Goal: Navigation & Orientation: Find specific page/section

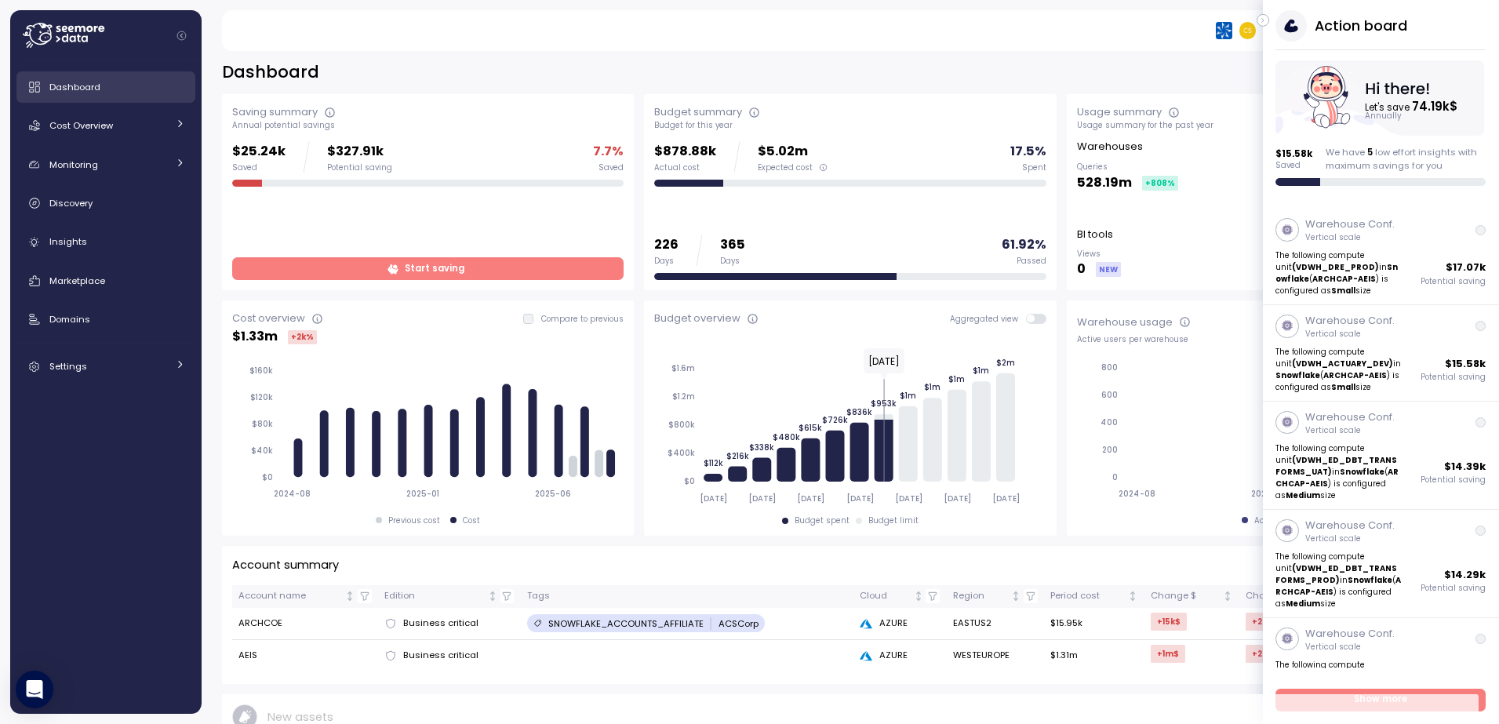
click at [86, 86] on span "Dashboard" at bounding box center [74, 87] width 51 height 13
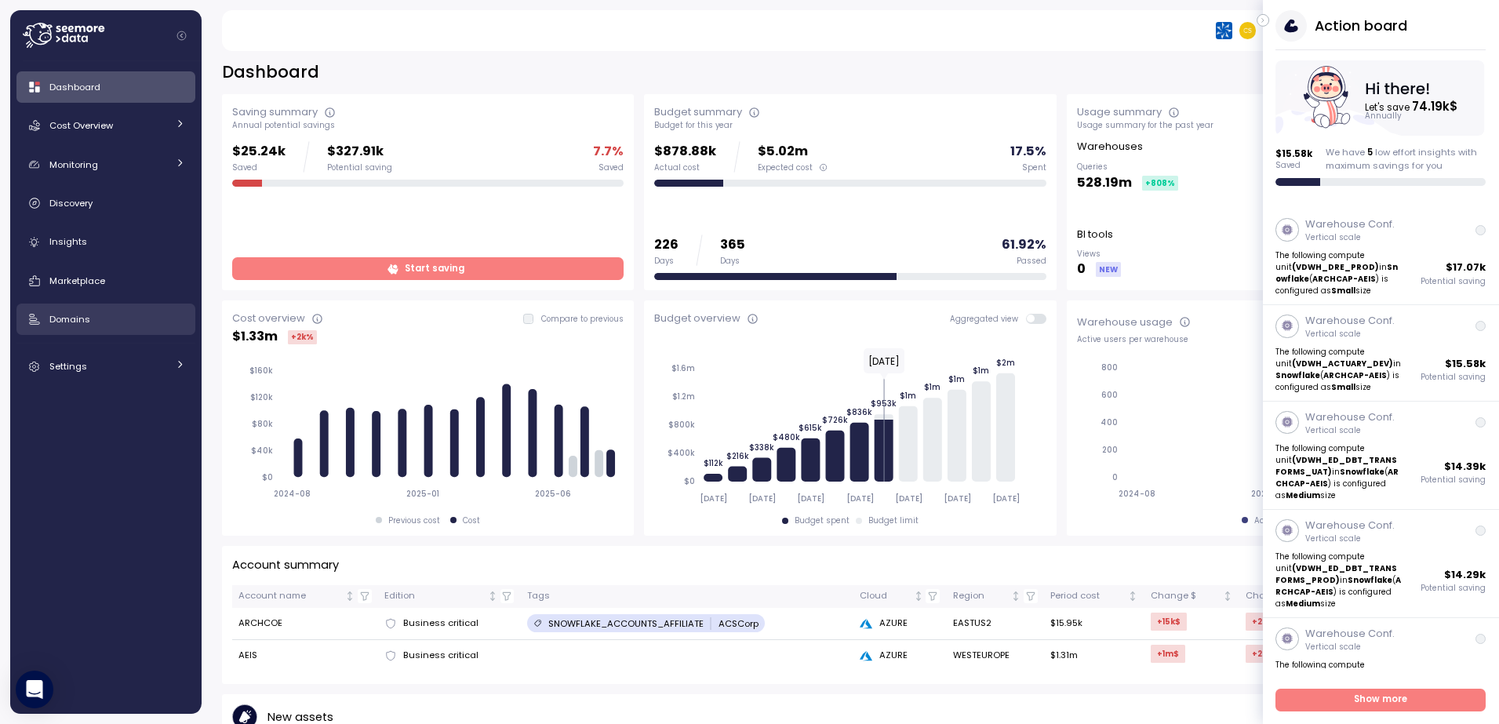
click at [62, 315] on span "Domains" at bounding box center [69, 319] width 41 height 13
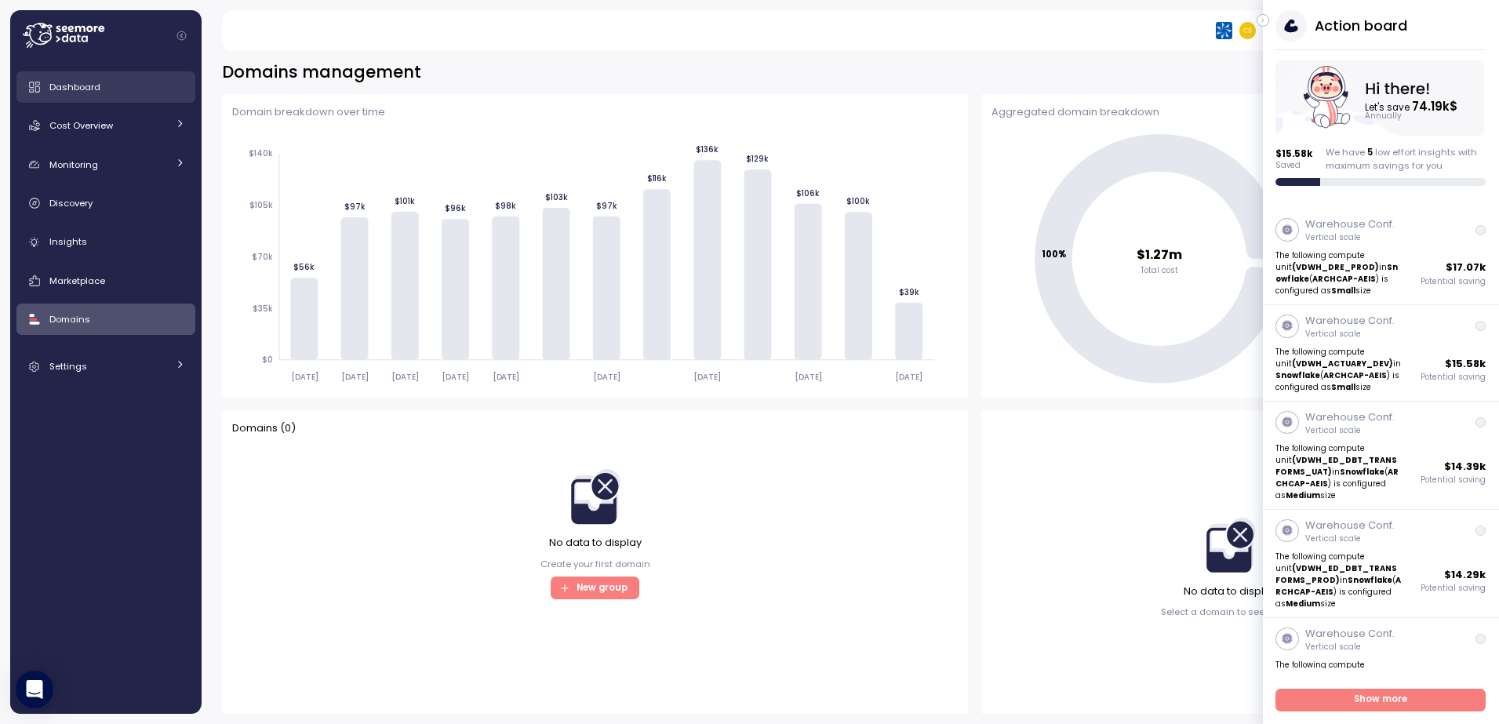
click at [69, 83] on span "Dashboard" at bounding box center [74, 87] width 51 height 13
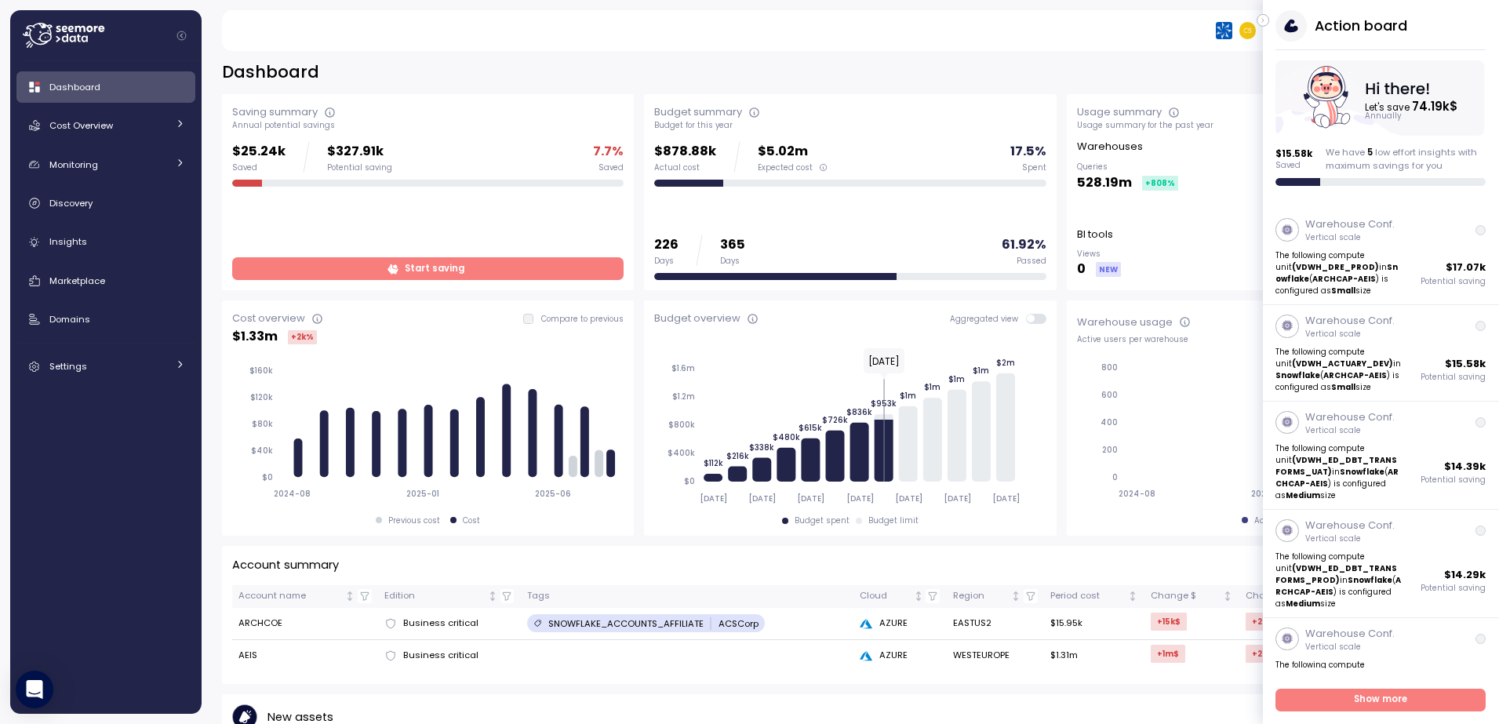
click at [436, 268] on span "Start saving" at bounding box center [435, 268] width 60 height 21
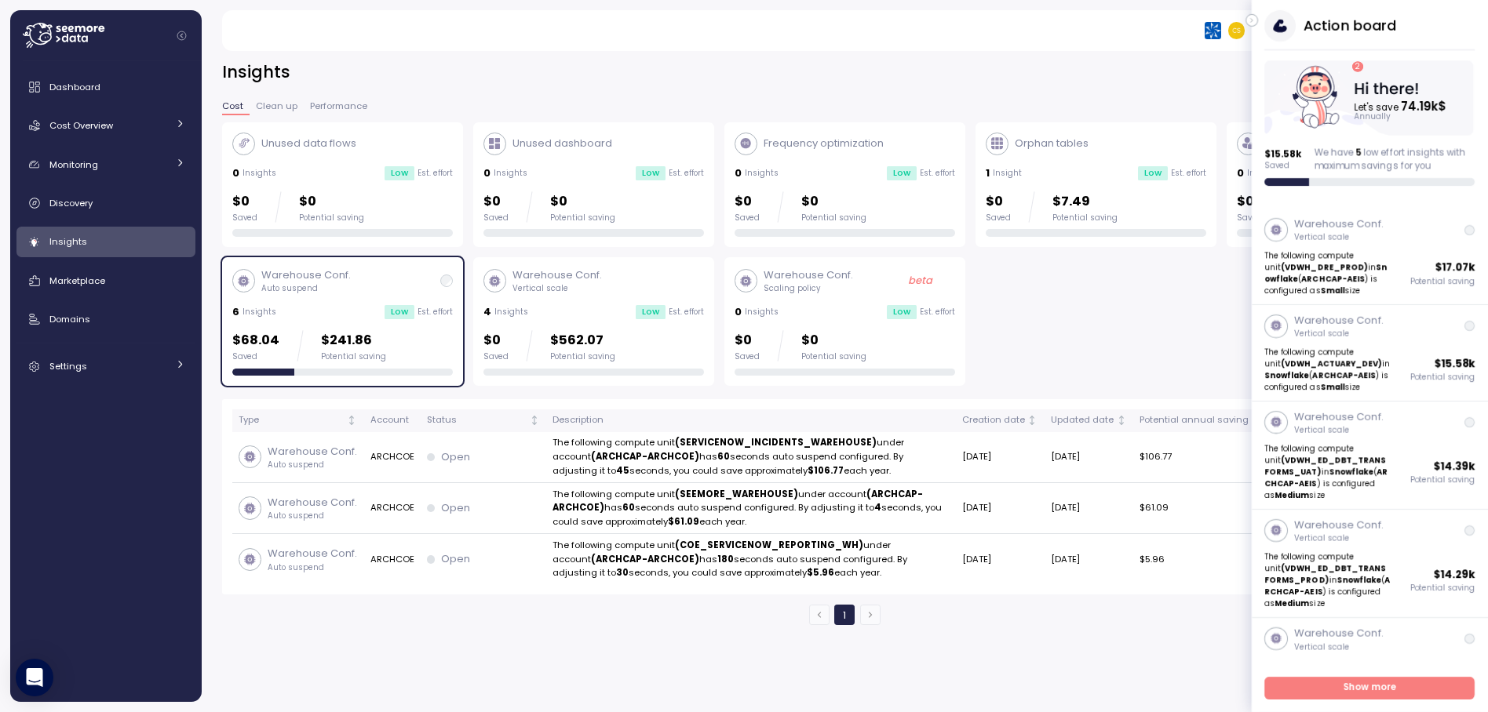
click at [1252, 20] on icon "button" at bounding box center [1252, 21] width 2 height 4
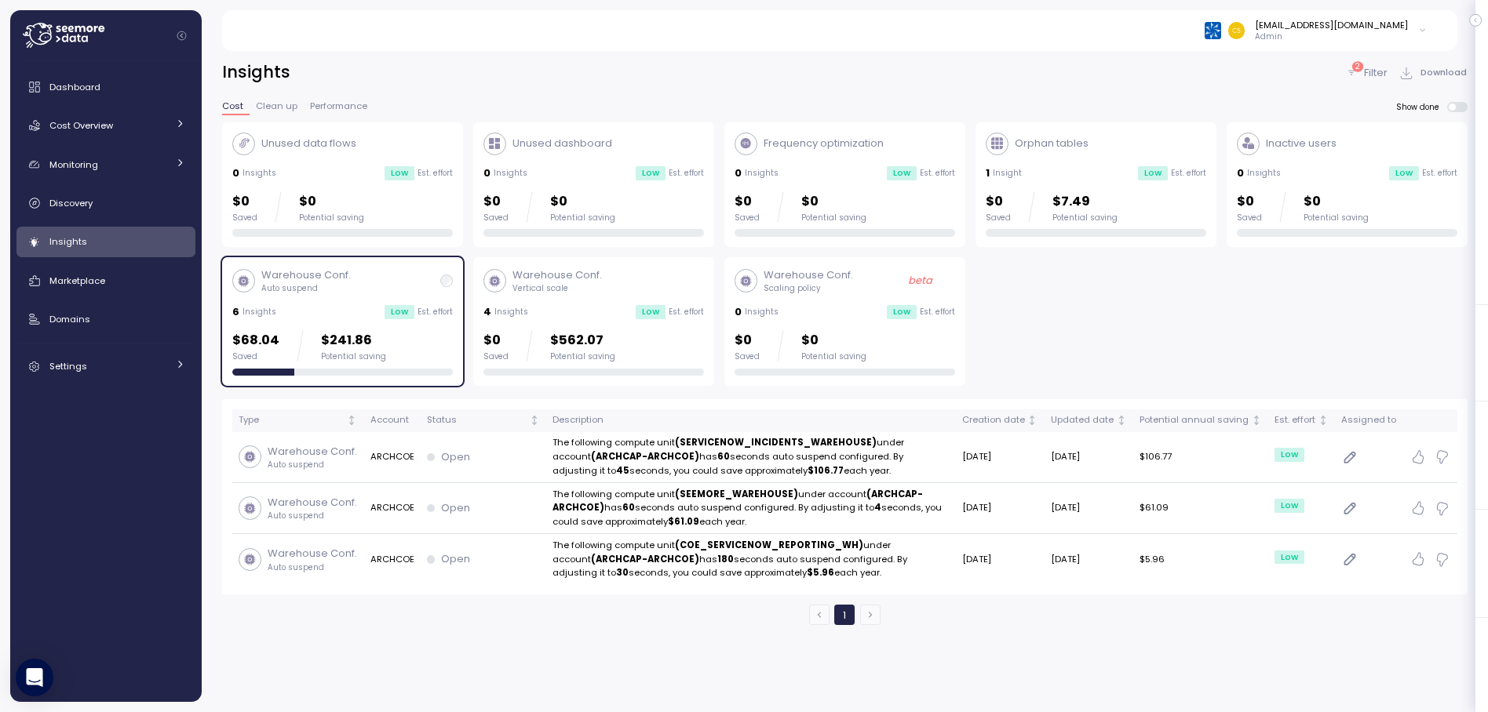
click at [1375, 72] on div "2 Filter" at bounding box center [1366, 73] width 42 height 16
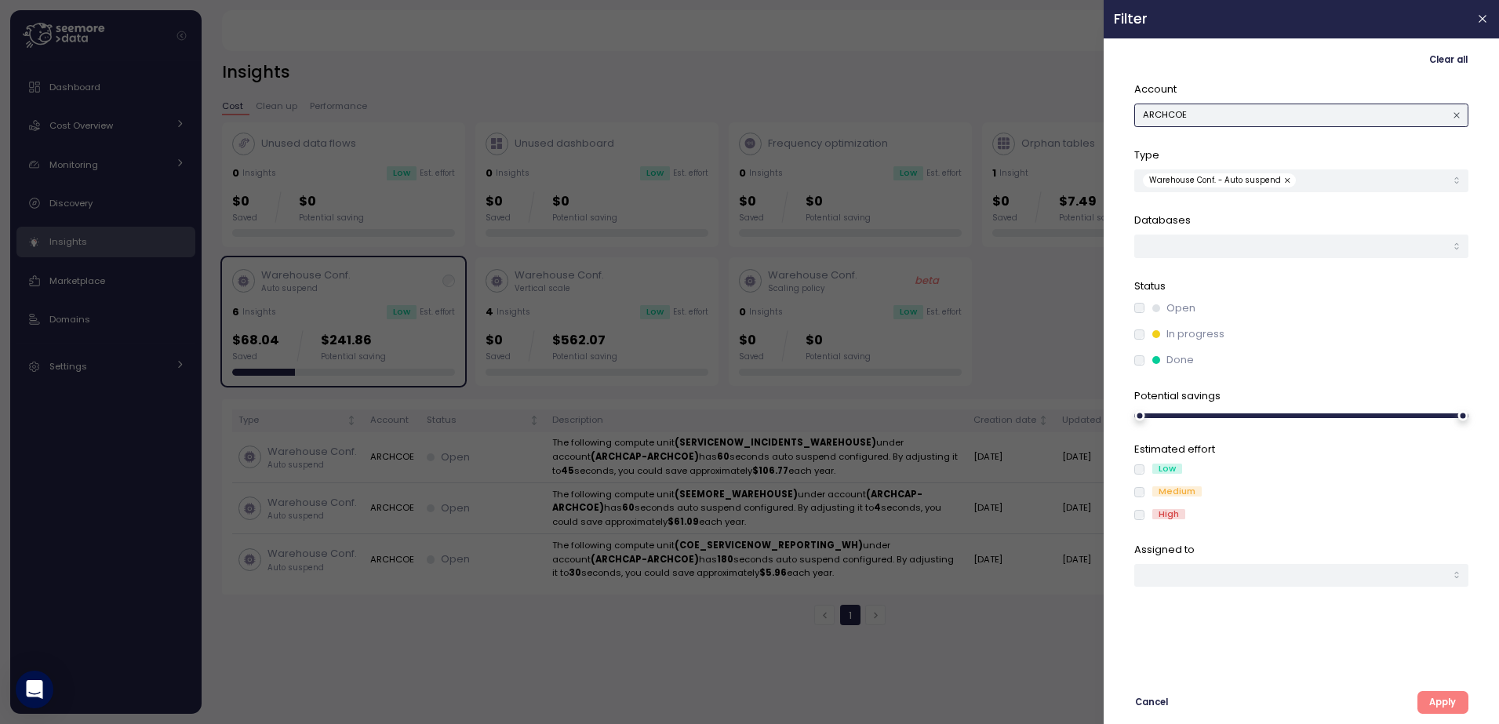
click at [1232, 116] on button "ARCHCOE" at bounding box center [1302, 115] width 334 height 23
click at [432, 604] on div at bounding box center [749, 362] width 1499 height 724
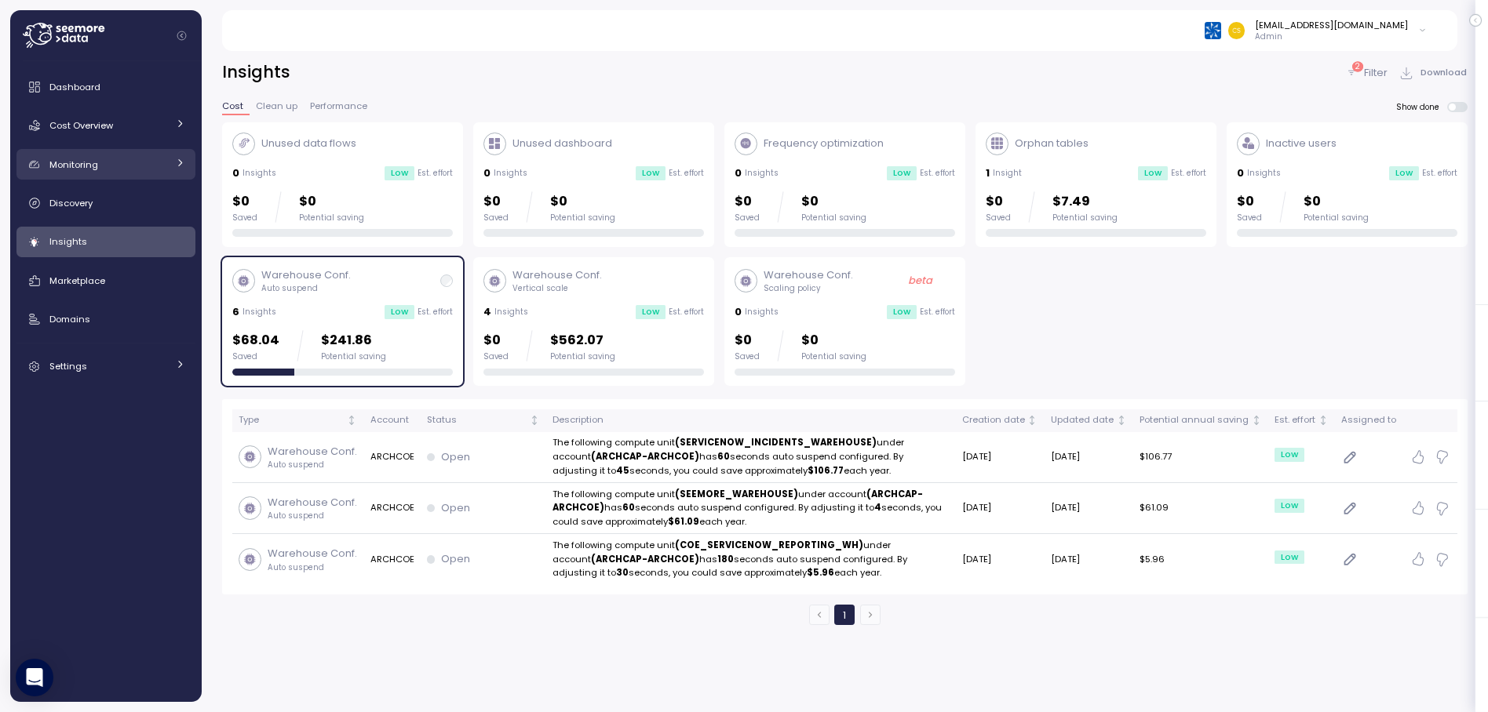
click at [182, 158] on icon at bounding box center [180, 163] width 10 height 10
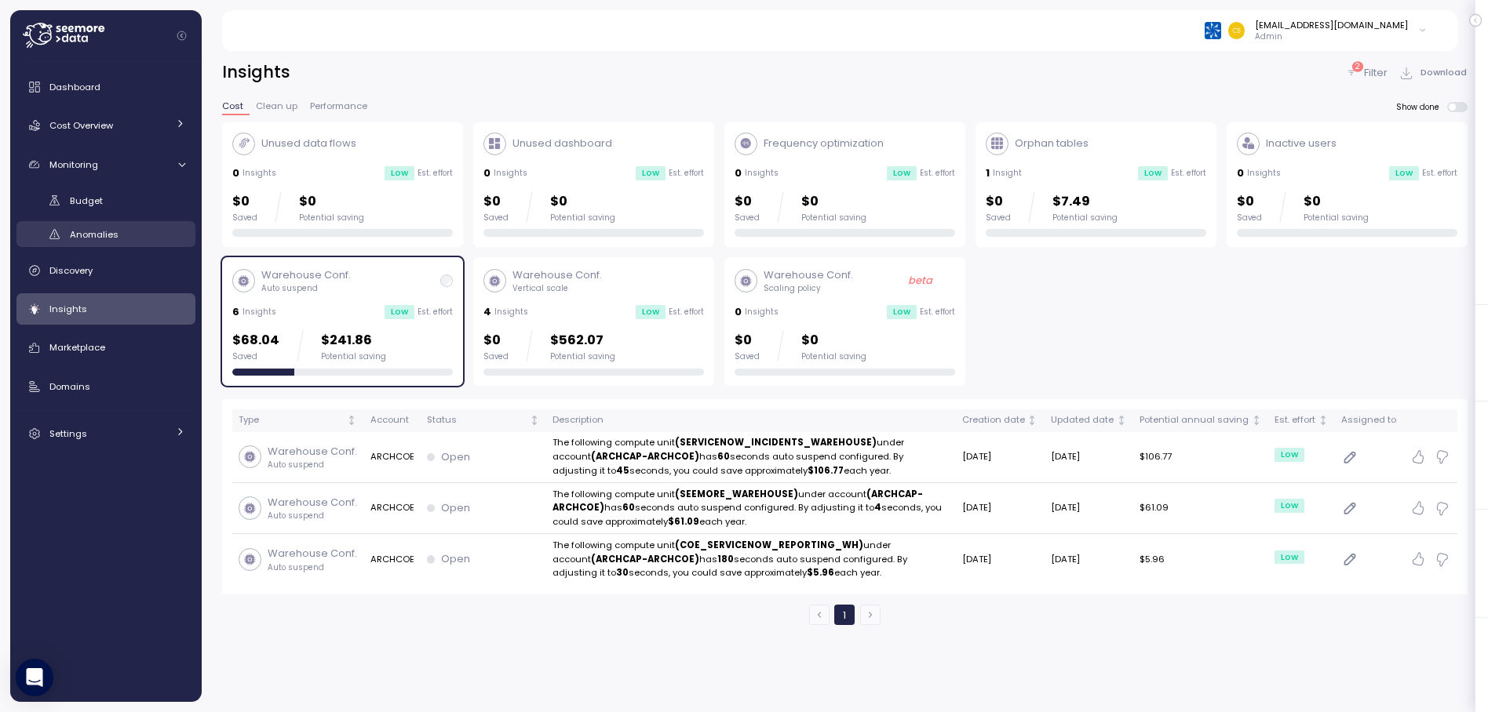
click at [82, 233] on span "Anomalies" at bounding box center [94, 234] width 49 height 13
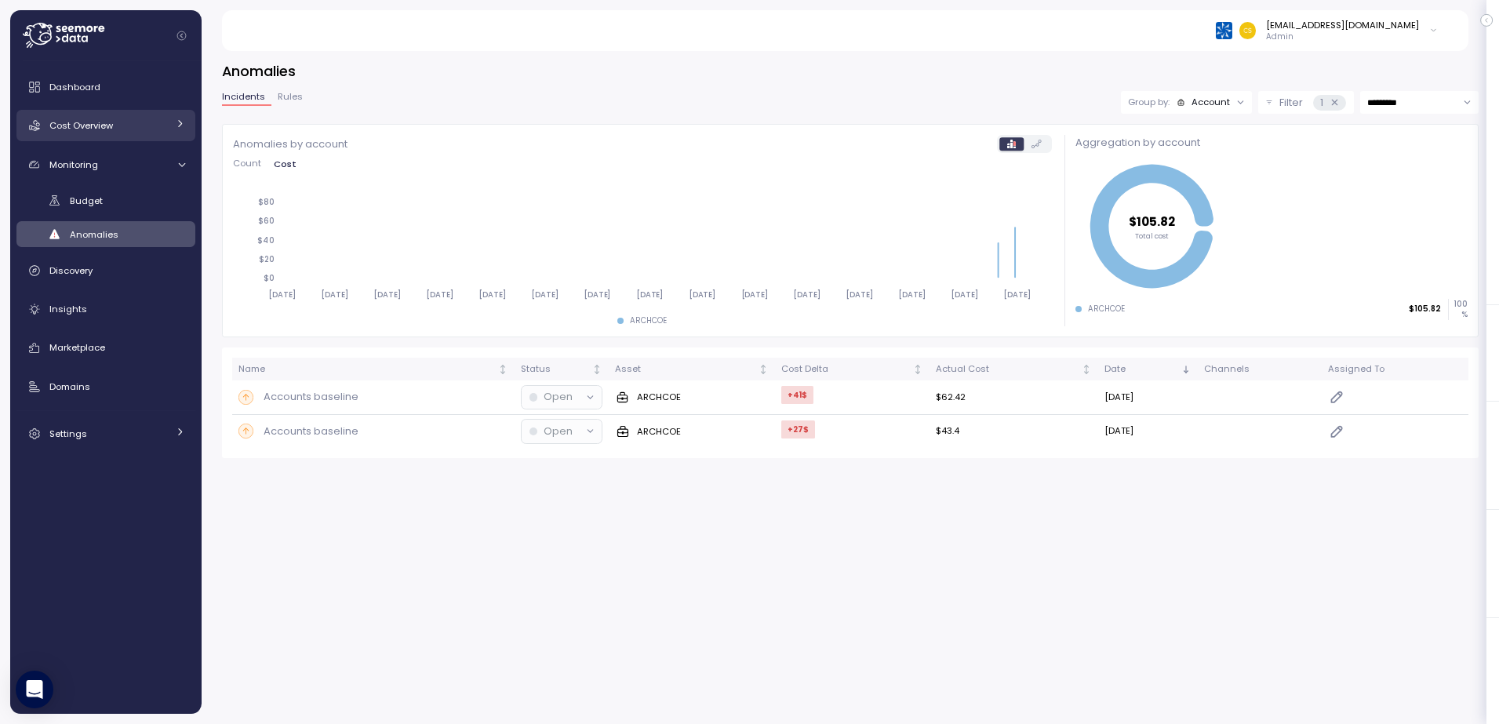
click at [88, 126] on span "Cost Overview" at bounding box center [81, 125] width 64 height 13
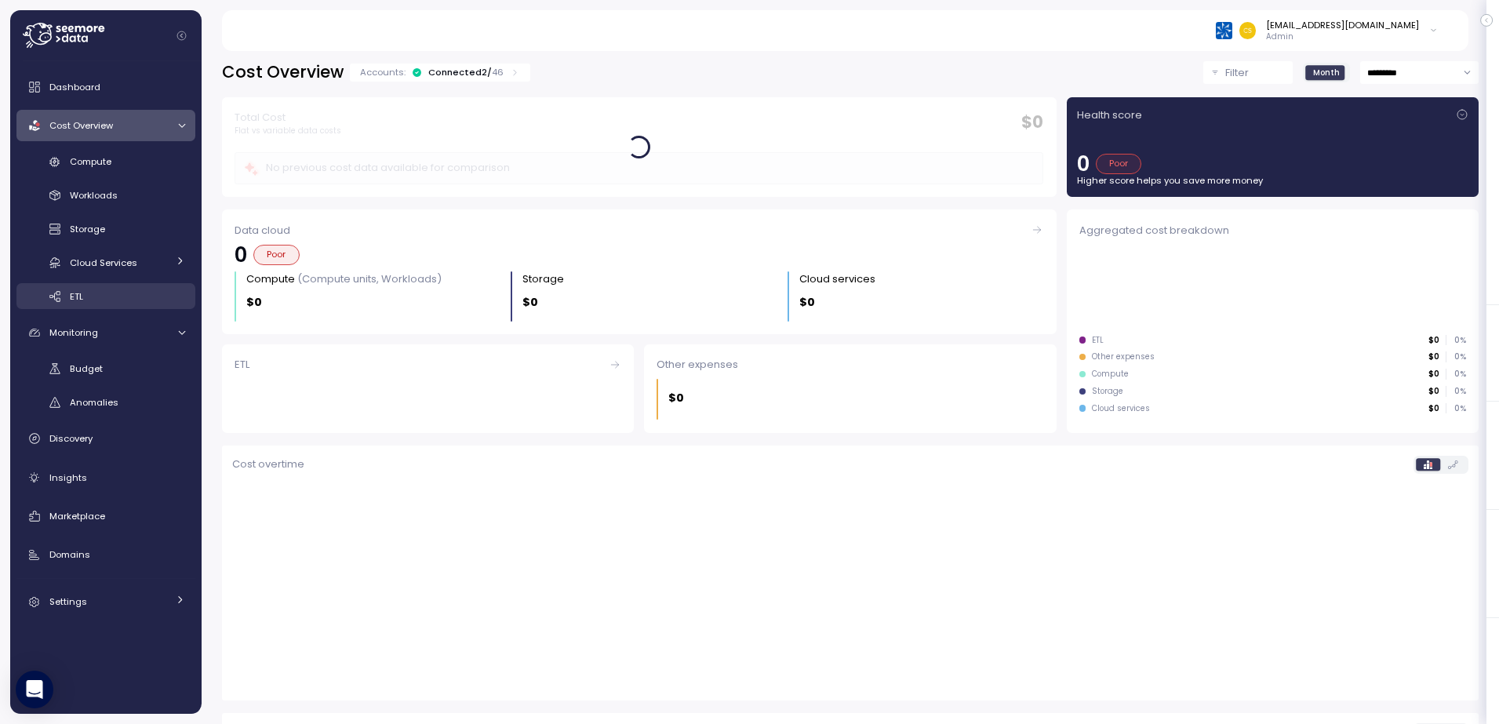
click at [78, 293] on span "ETL" at bounding box center [76, 296] width 13 height 13
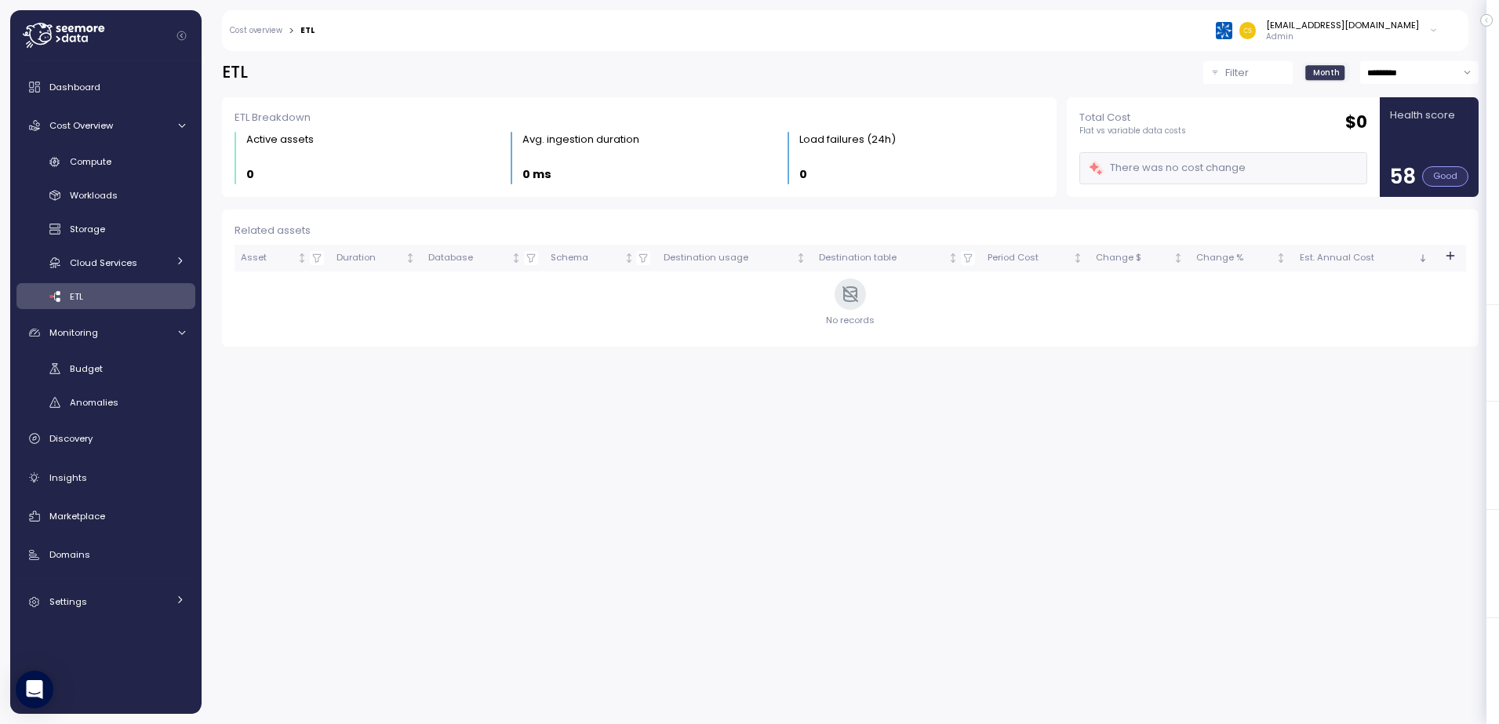
click at [1456, 176] on div "Good" at bounding box center [1446, 176] width 46 height 20
click at [85, 268] on span "Cloud Services" at bounding box center [103, 263] width 67 height 13
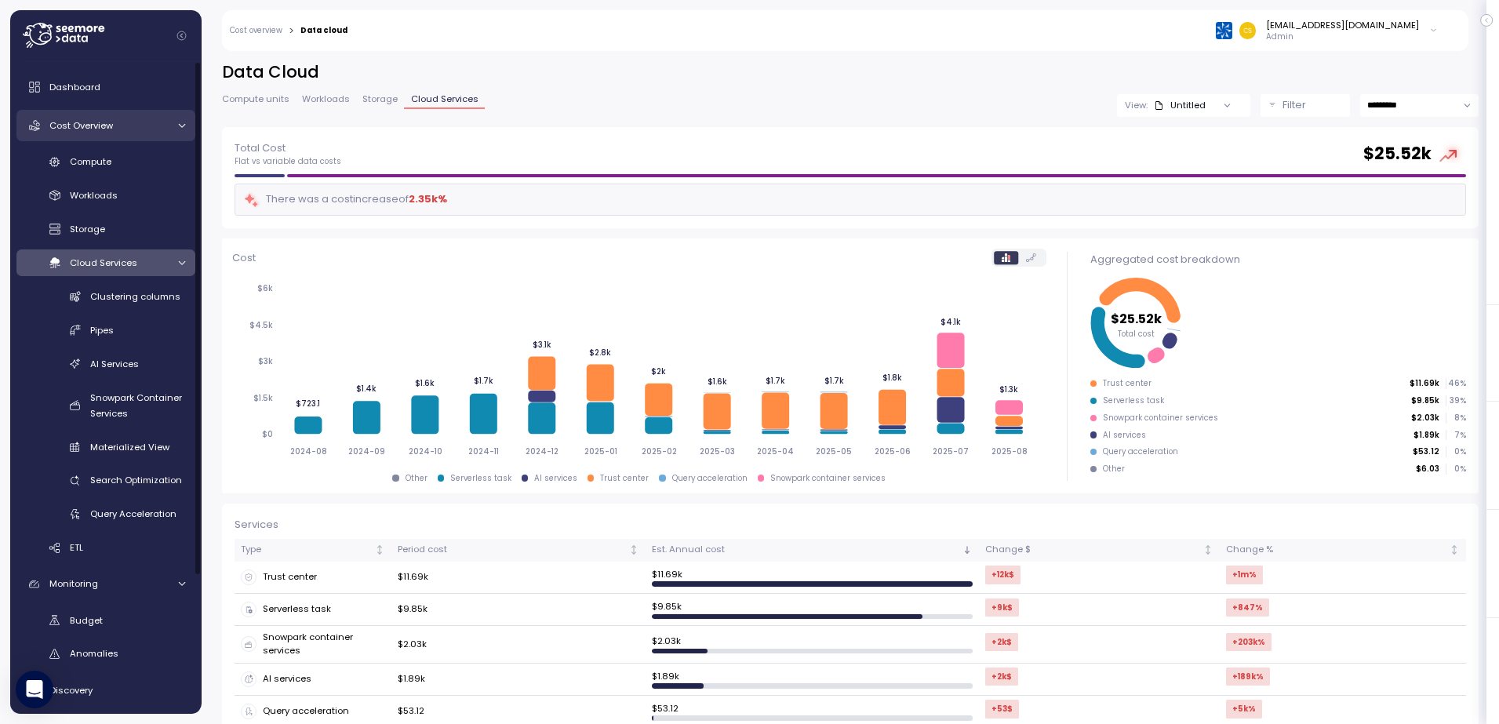
click at [90, 126] on span "Cost Overview" at bounding box center [81, 125] width 64 height 13
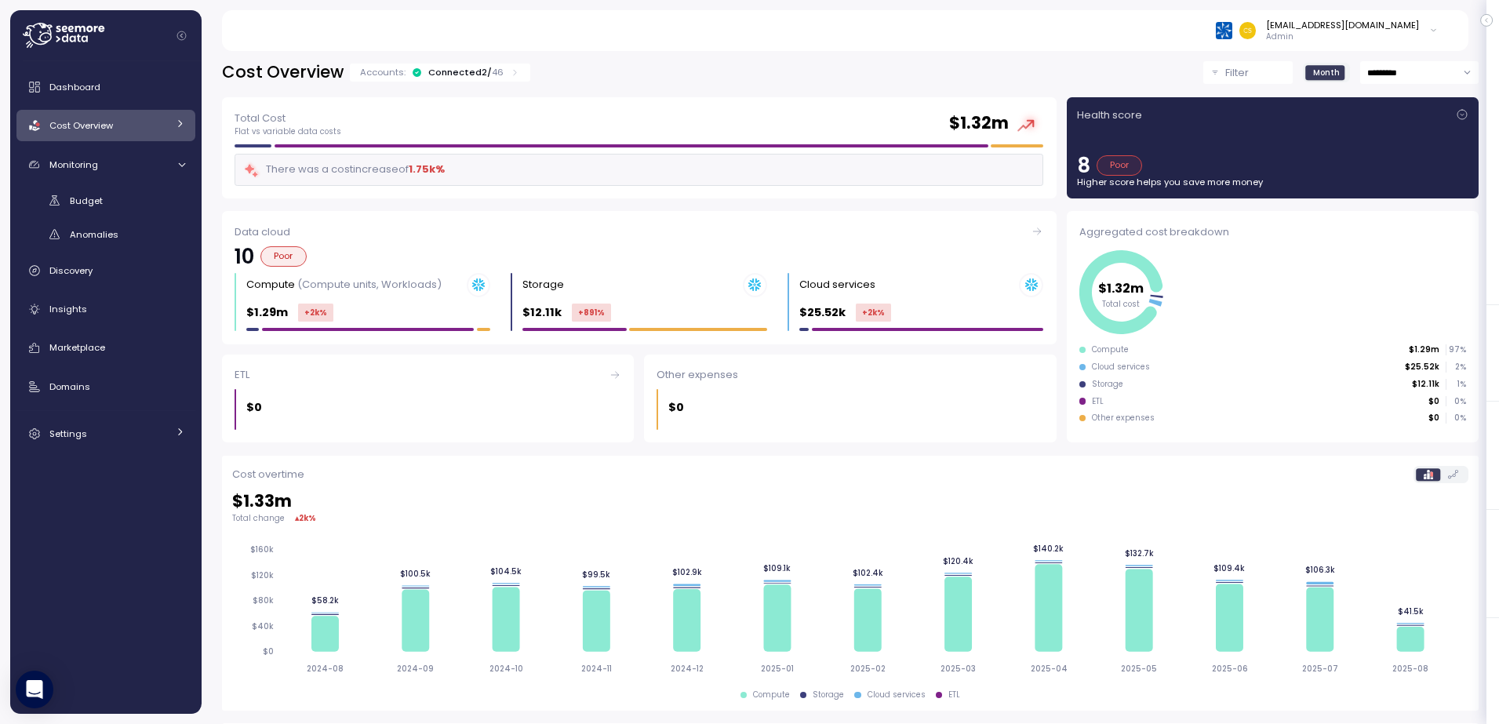
click at [406, 127] on div "Total Cost Flat vs variable data costs $ 1.32m" at bounding box center [639, 124] width 809 height 28
